Goal: Task Accomplishment & Management: Manage account settings

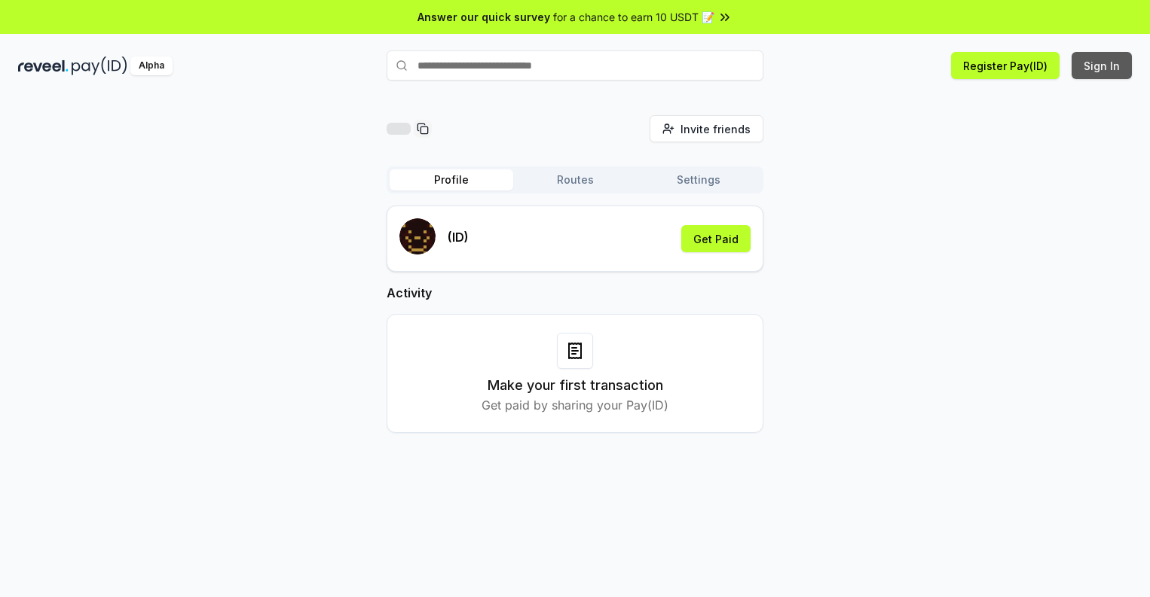
click at [1102, 66] on button "Sign In" at bounding box center [1101, 65] width 60 height 27
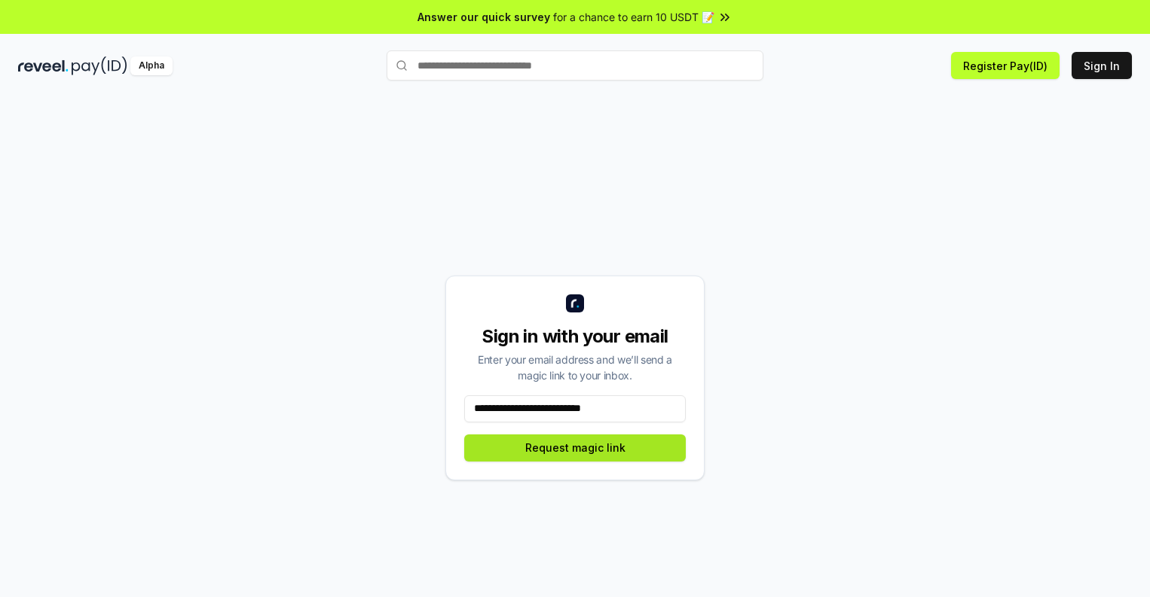
type input "**********"
click at [575, 448] on button "Request magic link" at bounding box center [575, 448] width 222 height 27
